Goal: Check status: Check status

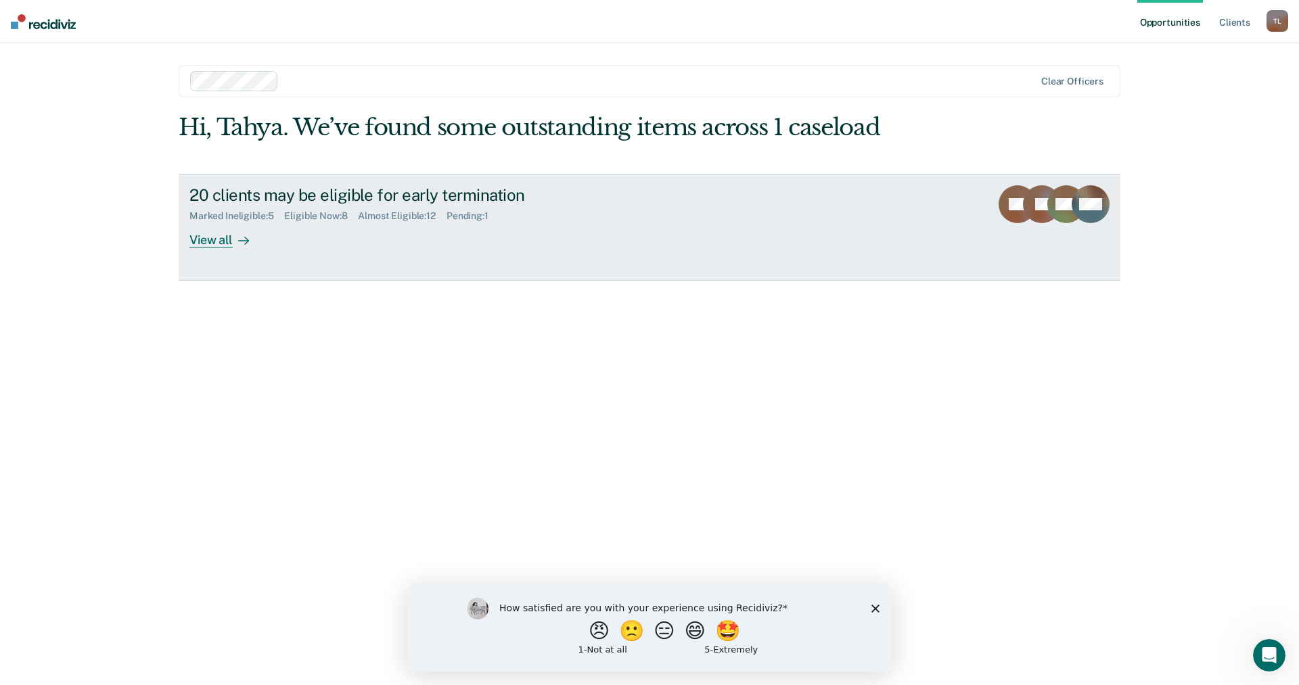
click at [223, 250] on link "20 clients may be eligible for early termination Marked Ineligible : 5 Eligible…" at bounding box center [650, 227] width 942 height 107
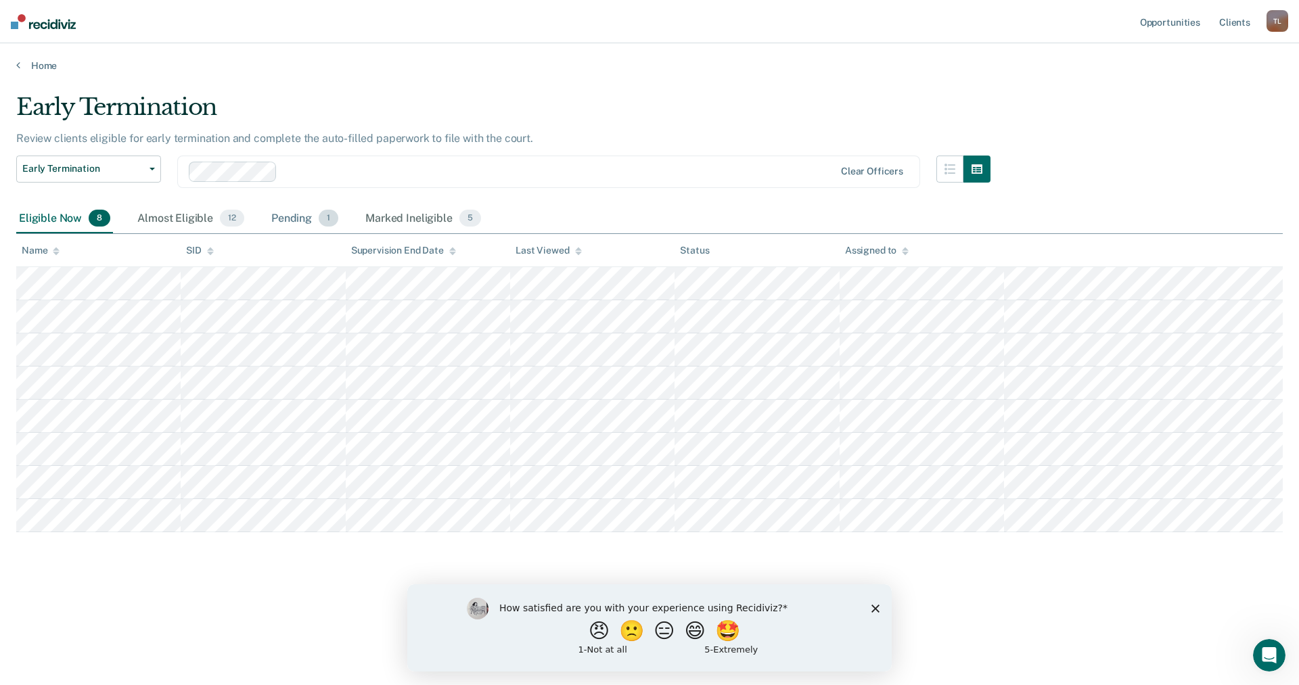
click at [311, 215] on div "Pending 1" at bounding box center [305, 219] width 72 height 30
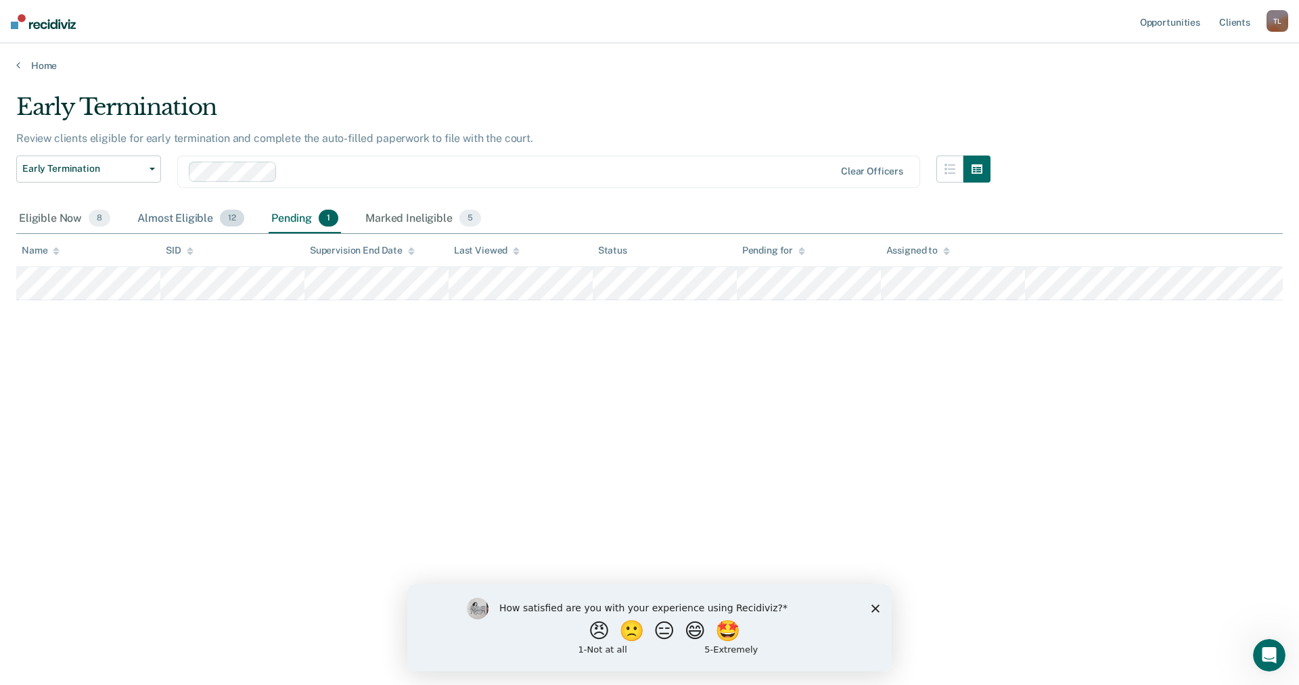
click at [235, 216] on span "12" at bounding box center [232, 219] width 24 height 18
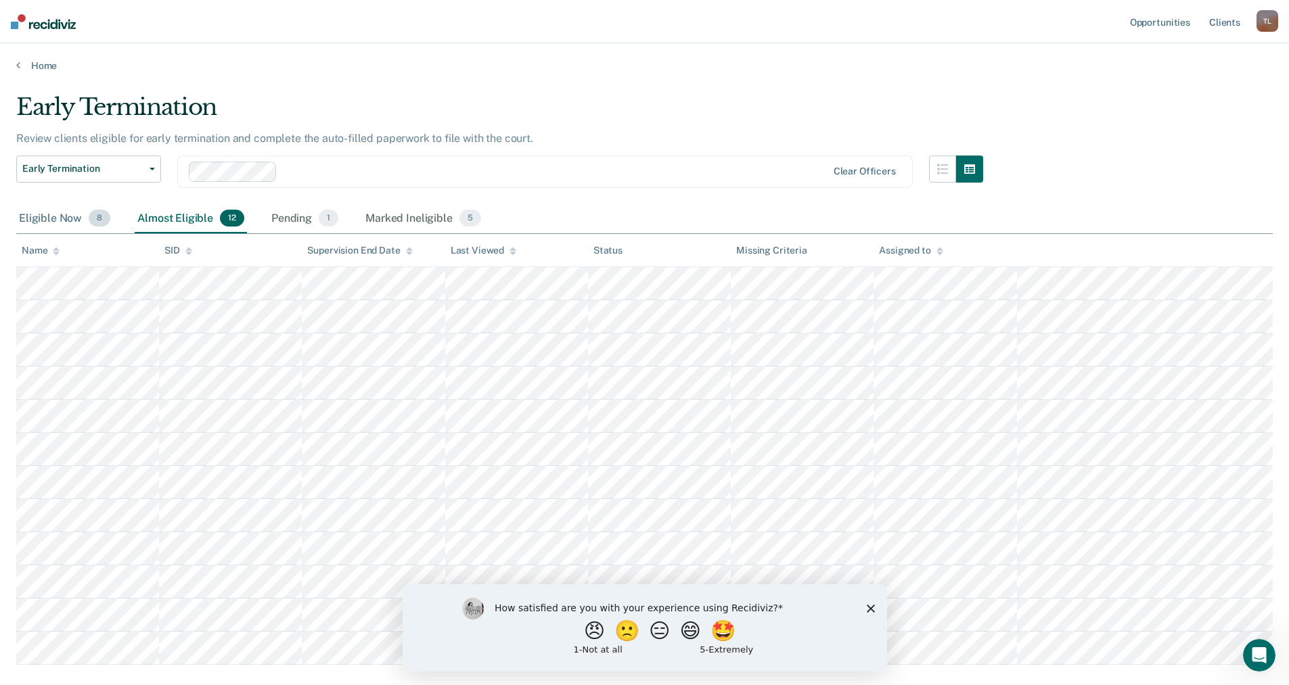
click at [73, 226] on div "Eligible Now 8" at bounding box center [64, 219] width 97 height 30
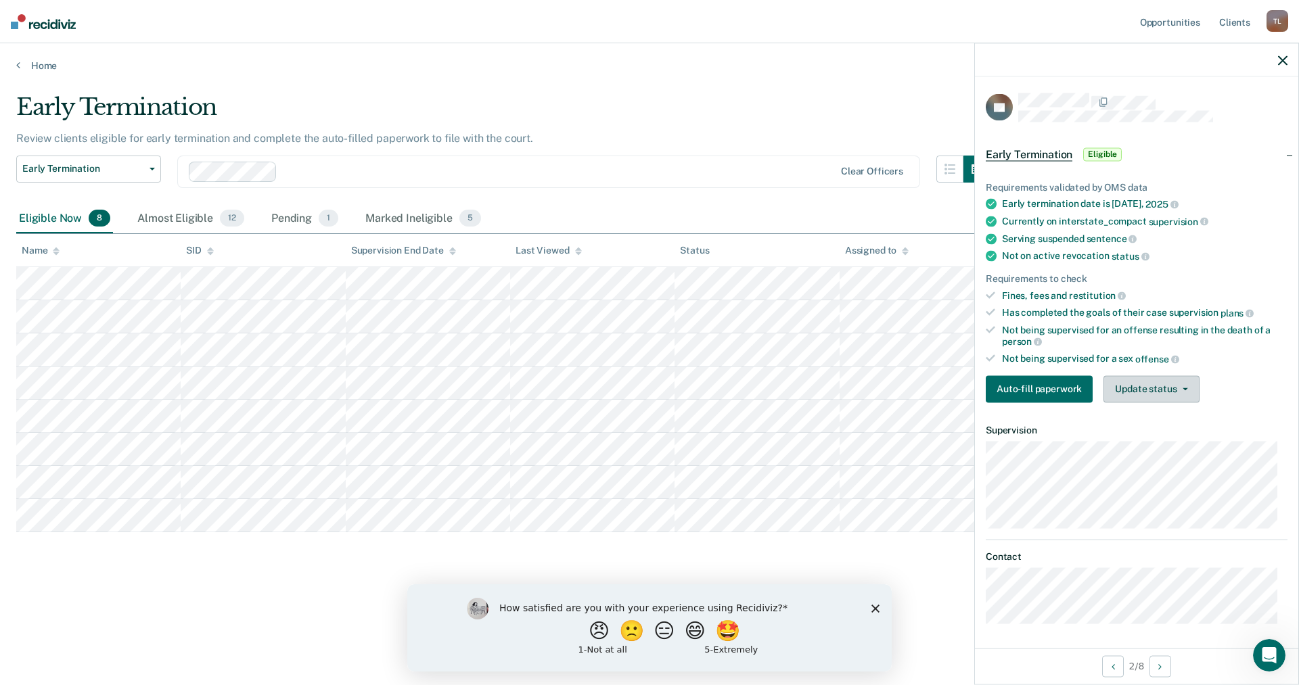
click at [1167, 384] on button "Update status" at bounding box center [1151, 389] width 95 height 27
click at [1159, 446] on button "Mark Ineligible" at bounding box center [1169, 443] width 131 height 22
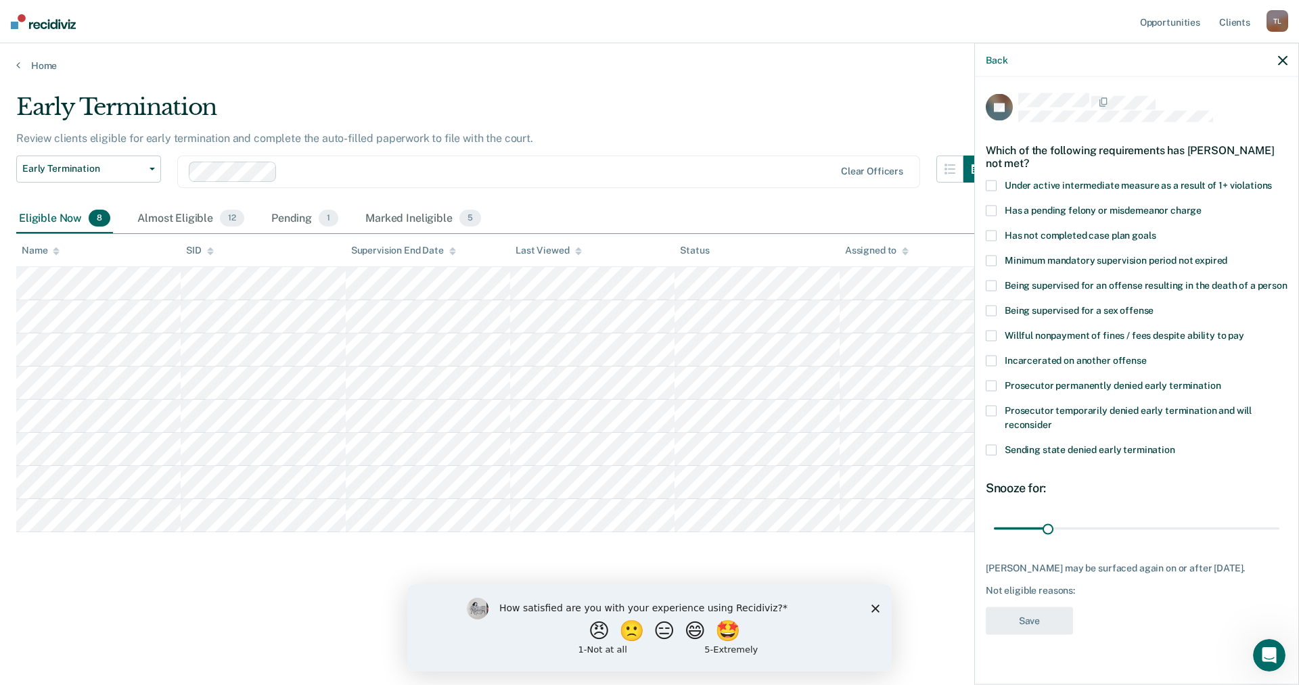
click at [1039, 235] on span "Has not completed case plan goals" at bounding box center [1080, 234] width 151 height 11
click at [1156, 230] on input "Has not completed case plan goals" at bounding box center [1156, 230] width 0 height 0
click at [1055, 332] on span "Willful nonpayment of fines / fees despite ability to pay" at bounding box center [1125, 334] width 240 height 11
click at [1244, 330] on input "Willful nonpayment of fines / fees despite ability to pay" at bounding box center [1244, 330] width 0 height 0
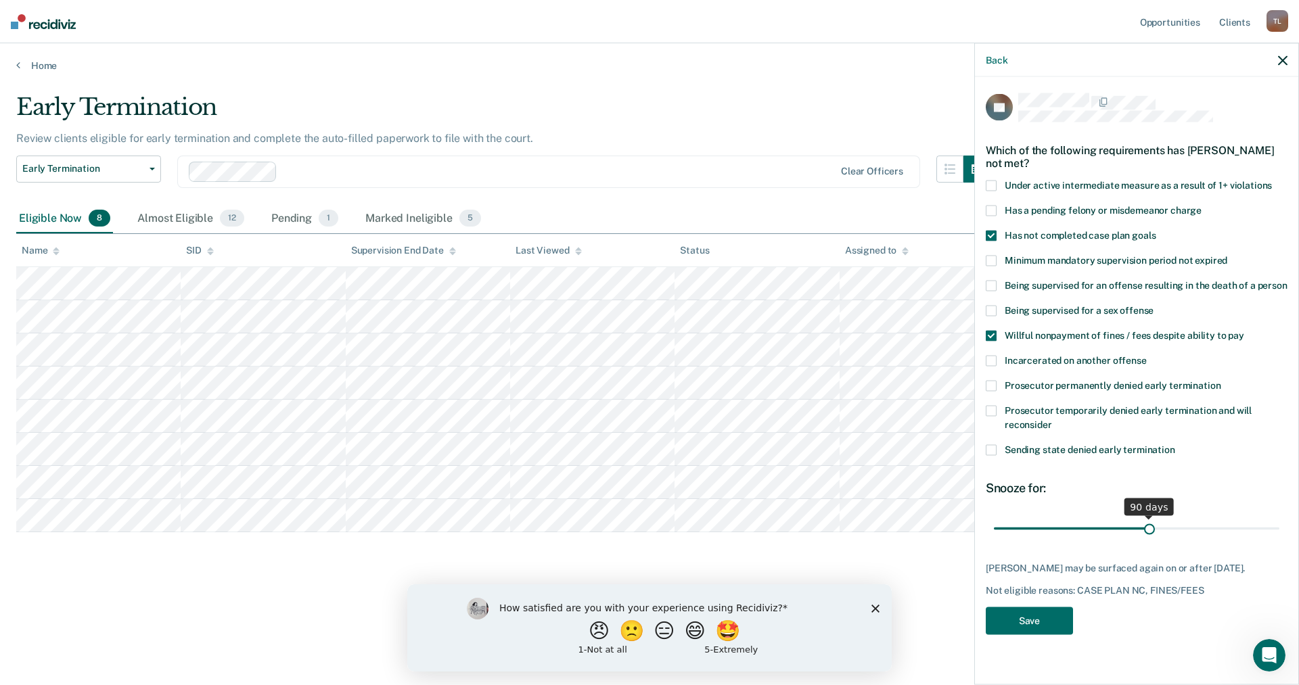
drag, startPoint x: 1051, startPoint y: 526, endPoint x: 1150, endPoint y: 529, distance: 98.2
type input "90"
click at [1150, 529] on input "range" at bounding box center [1137, 529] width 286 height 24
click at [1028, 619] on button "Save" at bounding box center [1029, 621] width 87 height 28
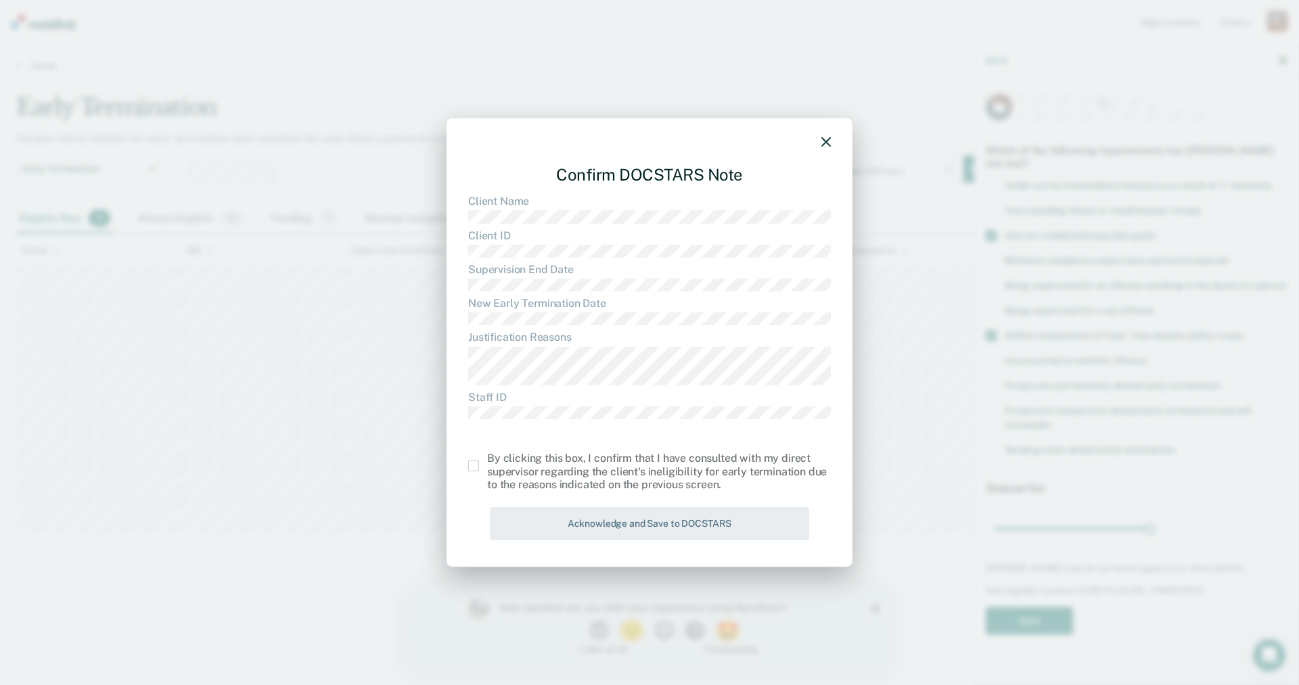
click at [478, 466] on span at bounding box center [473, 466] width 11 height 11
click at [487, 461] on input "checkbox" at bounding box center [487, 461] width 0 height 0
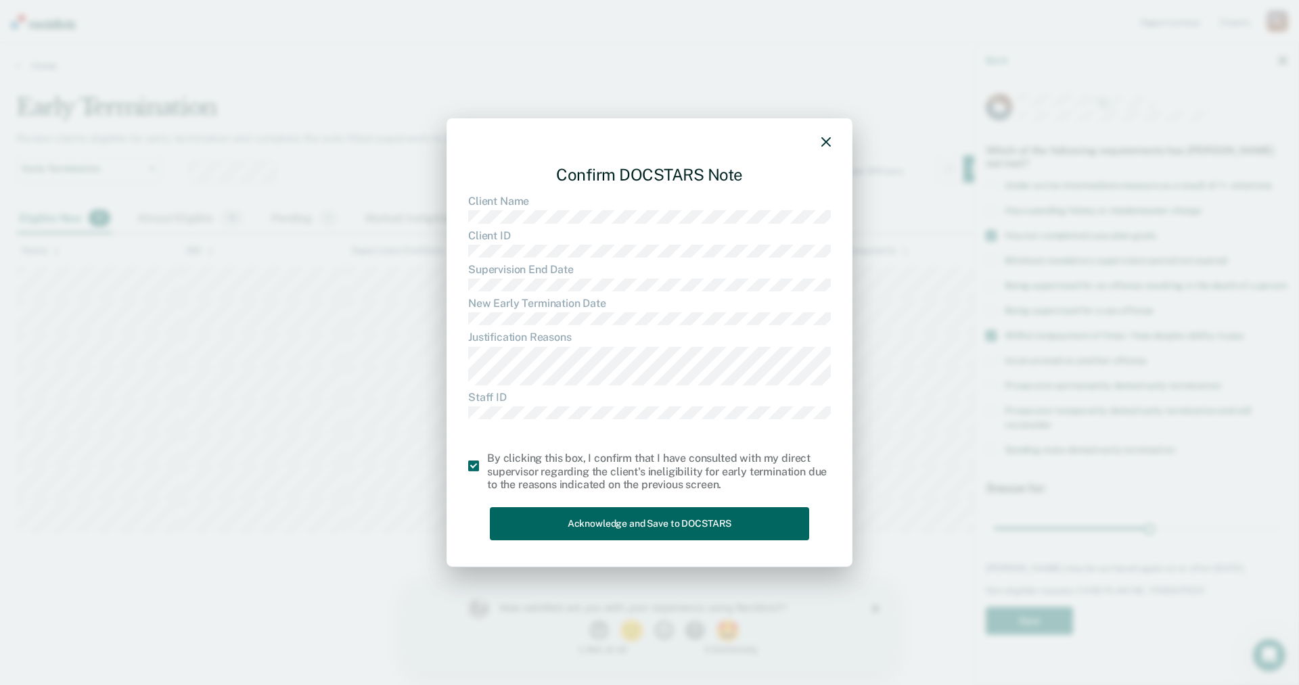
click at [687, 514] on button "Acknowledge and Save to DOCSTARS" at bounding box center [649, 523] width 319 height 33
